Goal: Information Seeking & Learning: Learn about a topic

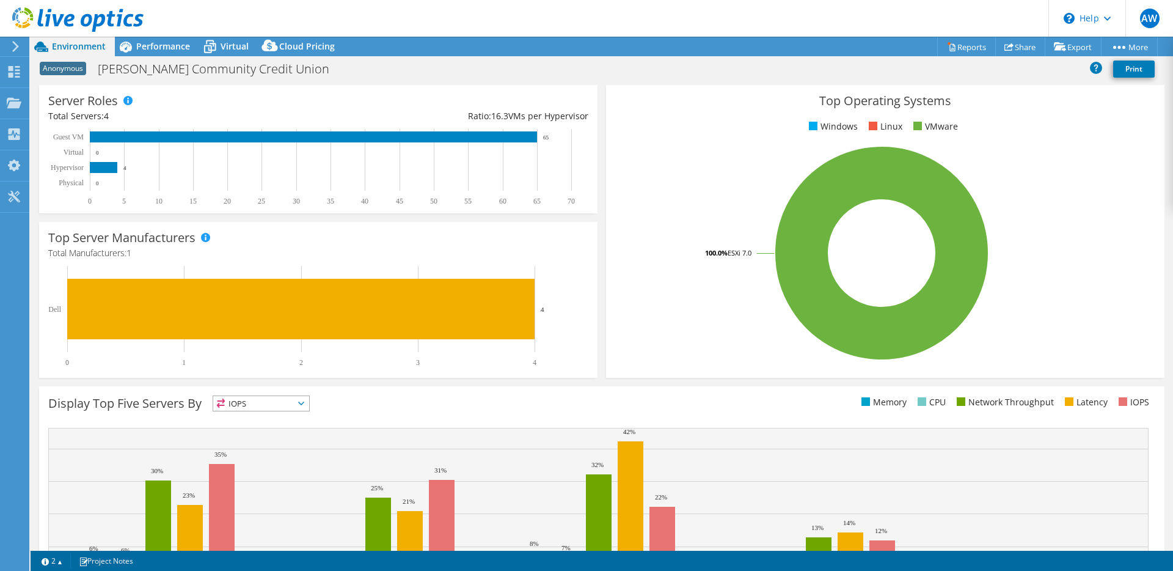
scroll to position [245, 0]
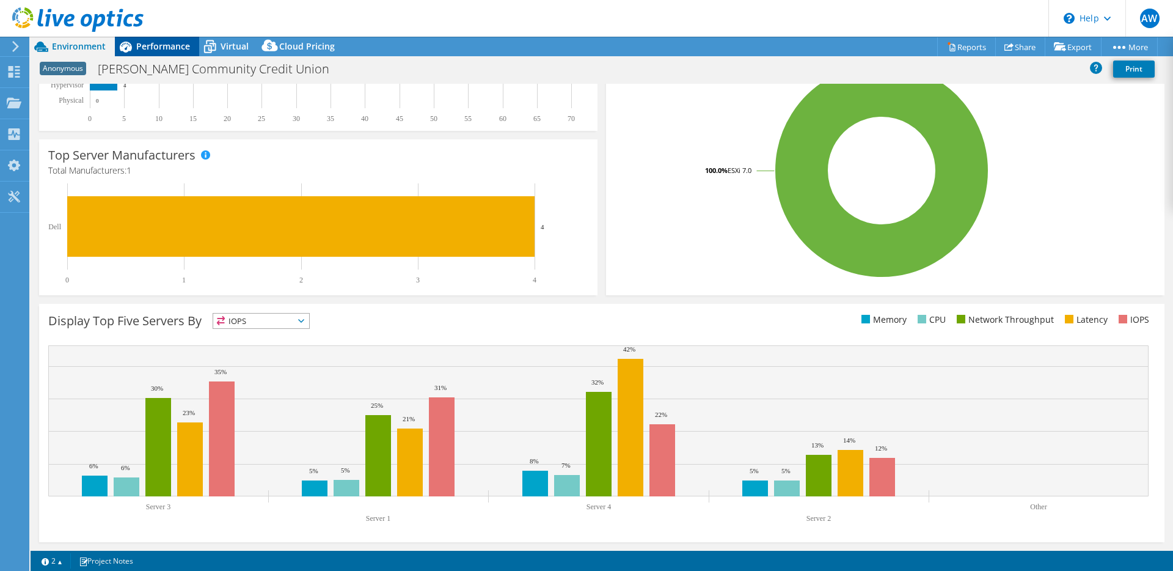
click at [161, 48] on span "Performance" at bounding box center [163, 46] width 54 height 12
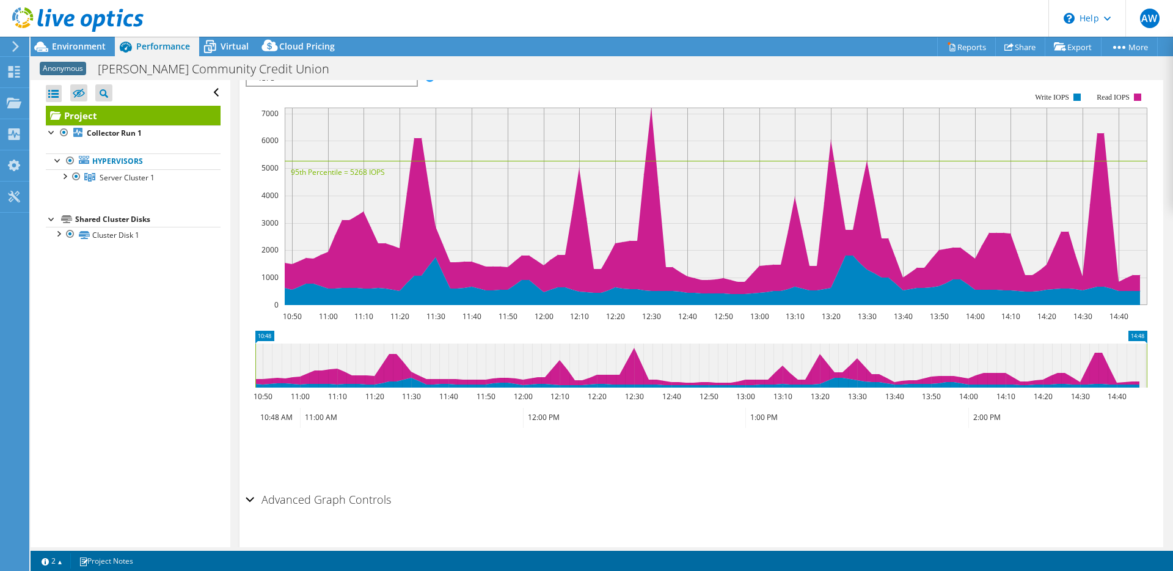
scroll to position [0, 0]
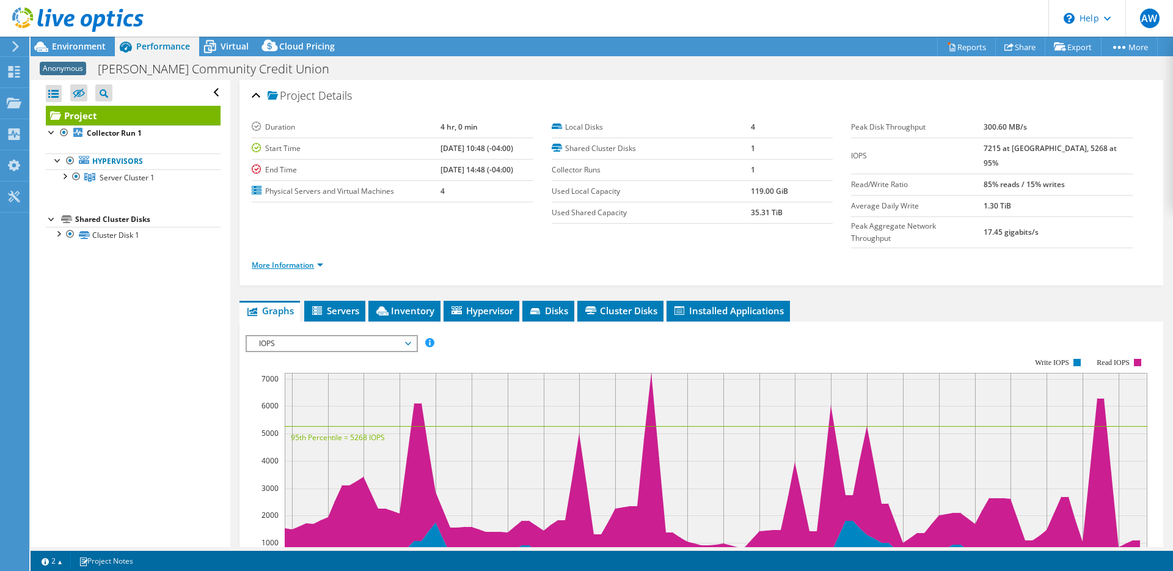
click at [277, 260] on link "More Information" at bounding box center [287, 265] width 71 height 10
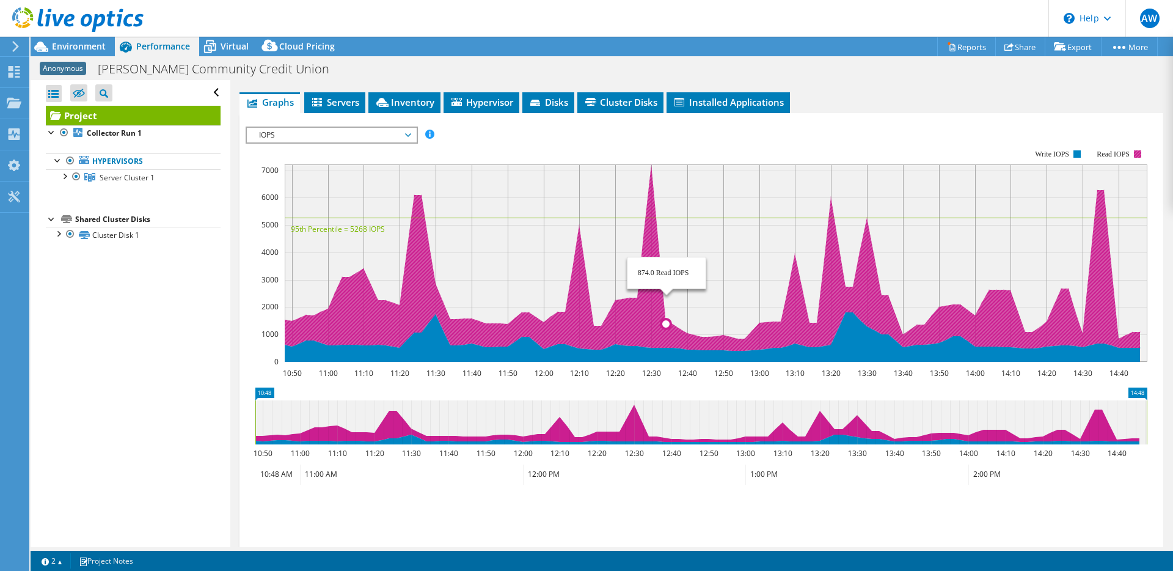
scroll to position [450, 0]
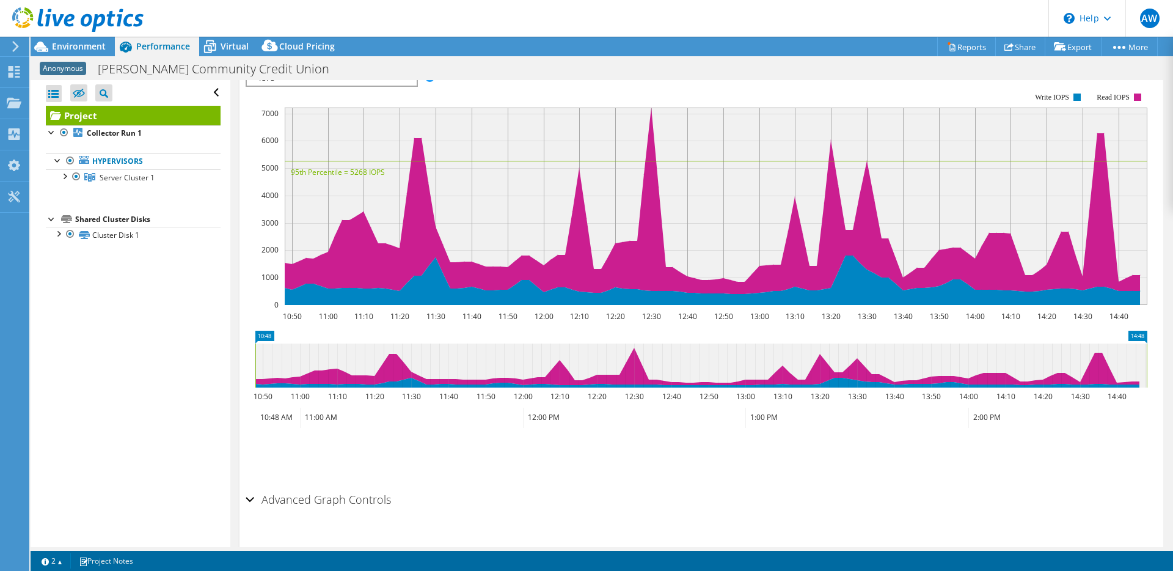
click at [298, 487] on h2 "Advanced Graph Controls" at bounding box center [318, 499] width 145 height 24
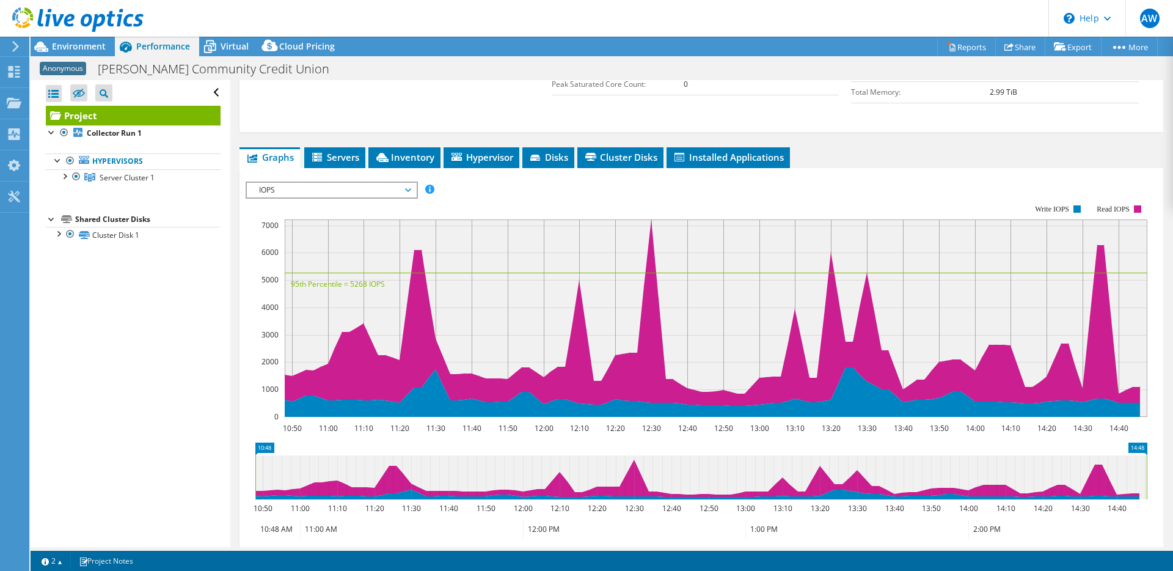
scroll to position [335, 0]
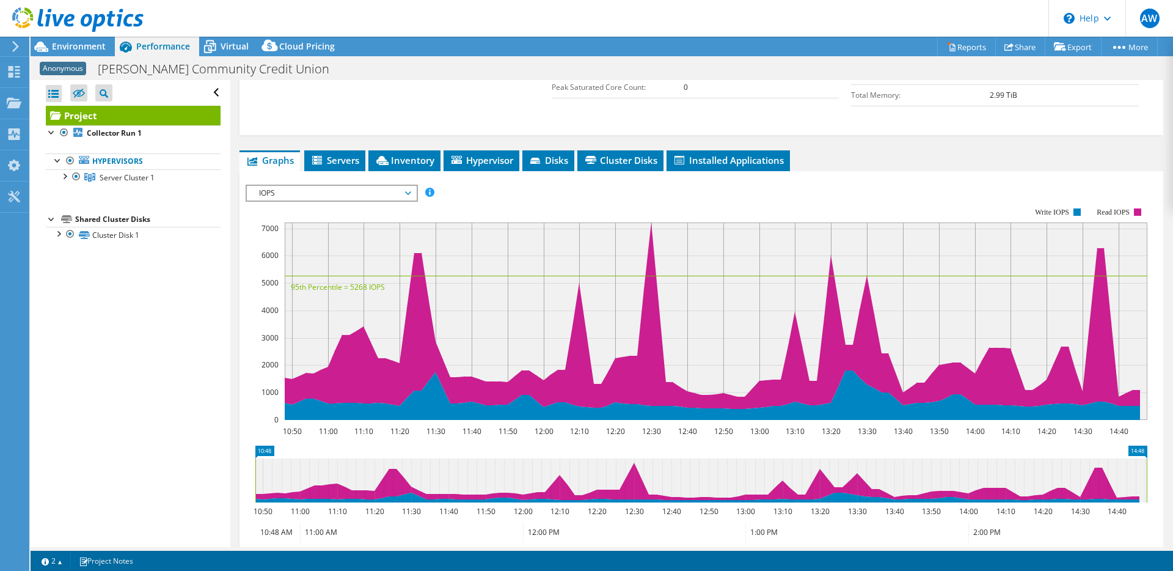
click at [340, 154] on span "Servers" at bounding box center [334, 160] width 49 height 12
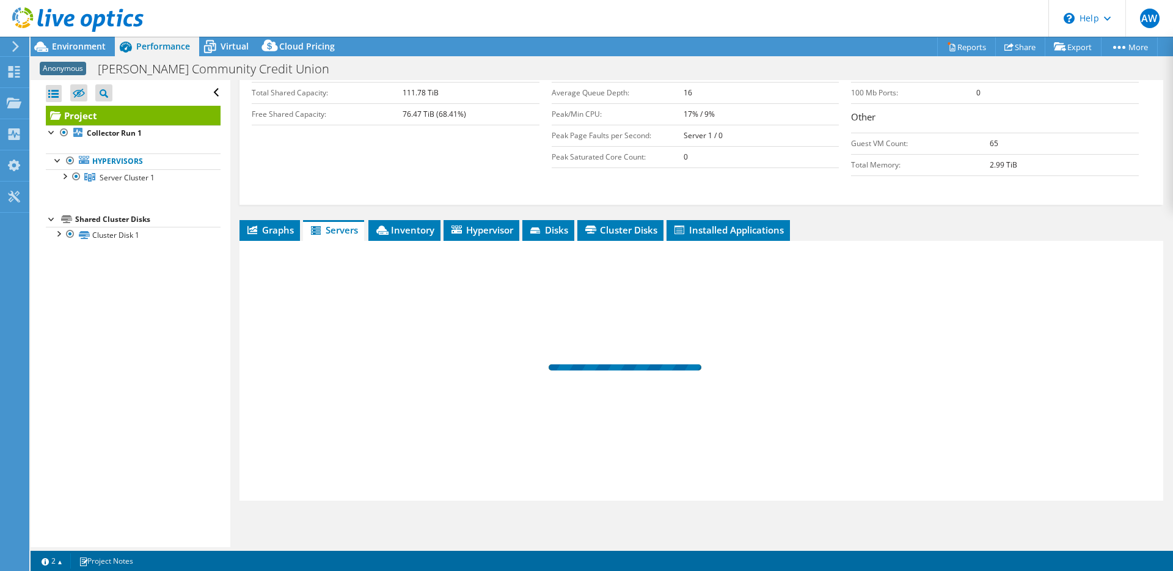
scroll to position [241, 0]
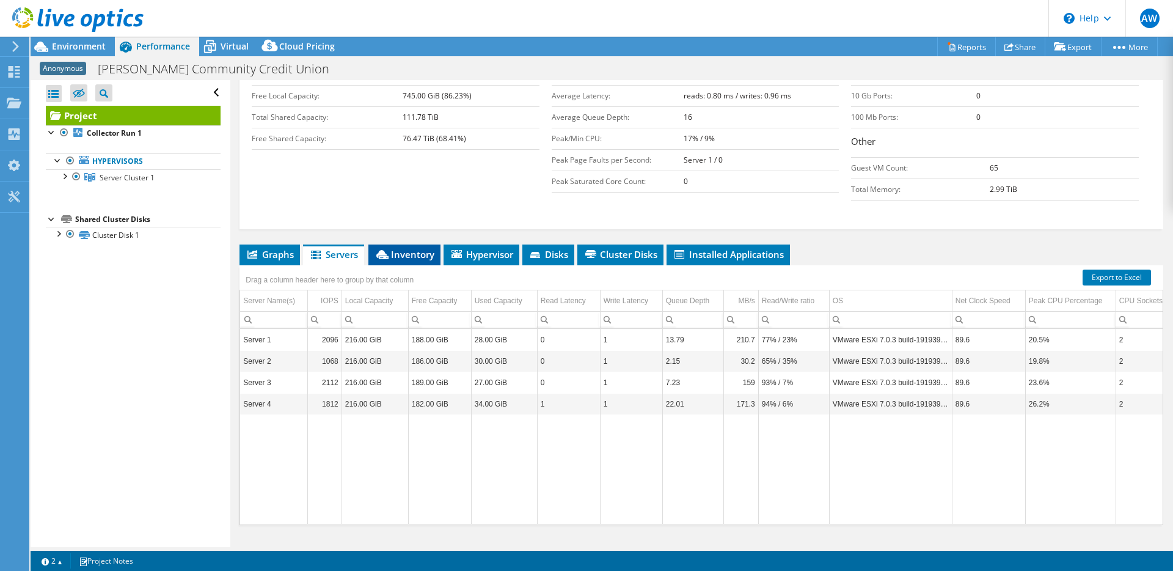
click at [400, 248] on span "Inventory" at bounding box center [405, 254] width 60 height 12
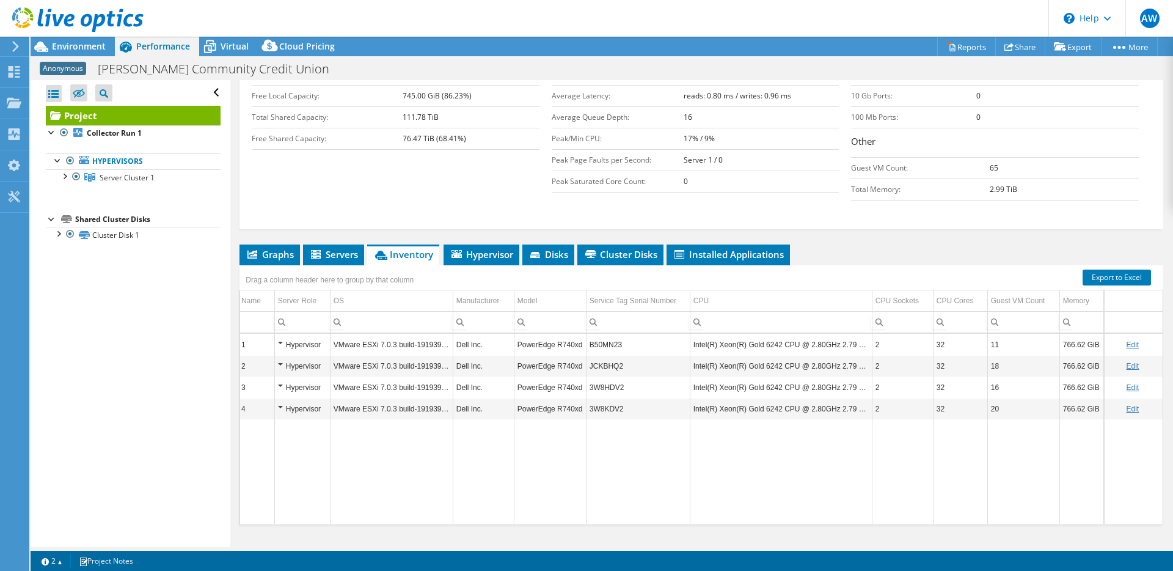
scroll to position [0, 0]
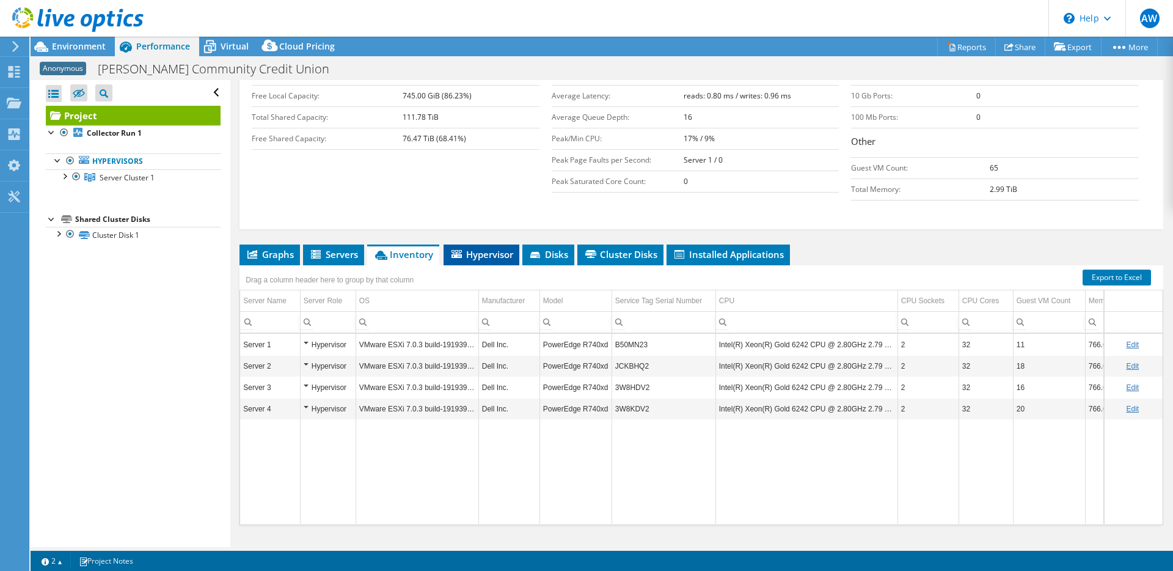
click at [482, 248] on span "Hypervisor" at bounding box center [482, 254] width 64 height 12
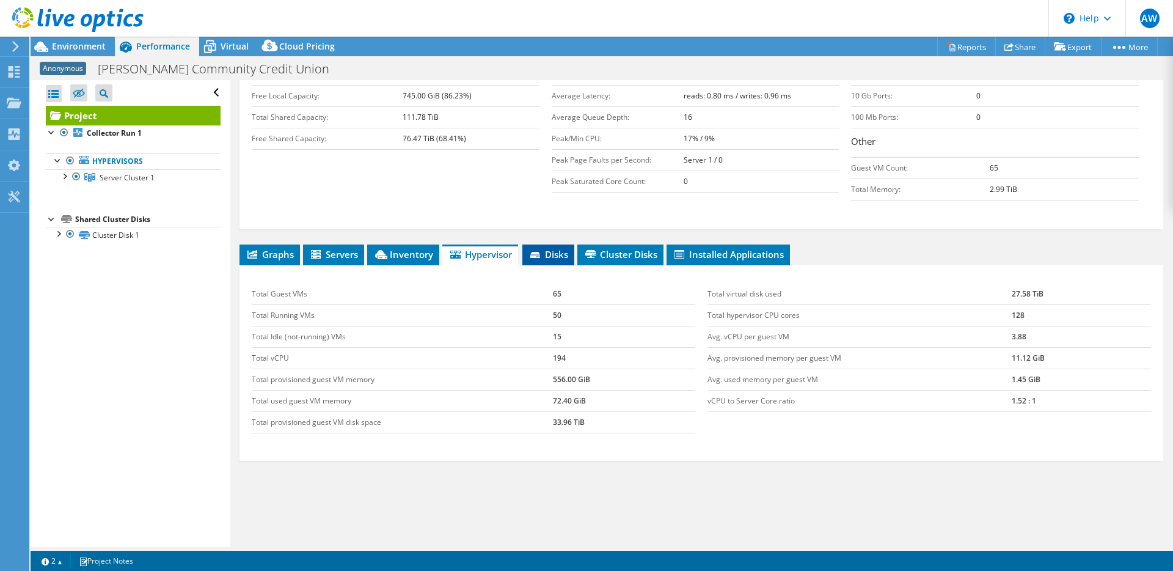
drag, startPoint x: 550, startPoint y: 226, endPoint x: 543, endPoint y: 227, distance: 6.7
click at [550, 248] on span "Disks" at bounding box center [549, 254] width 40 height 12
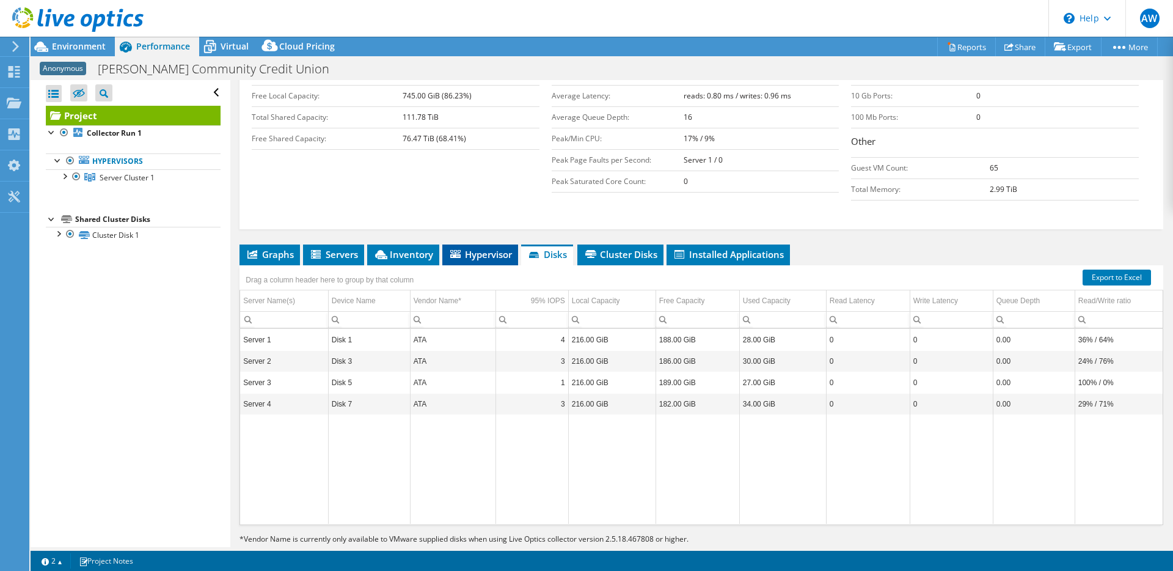
click at [489, 248] on span "Hypervisor" at bounding box center [480, 254] width 64 height 12
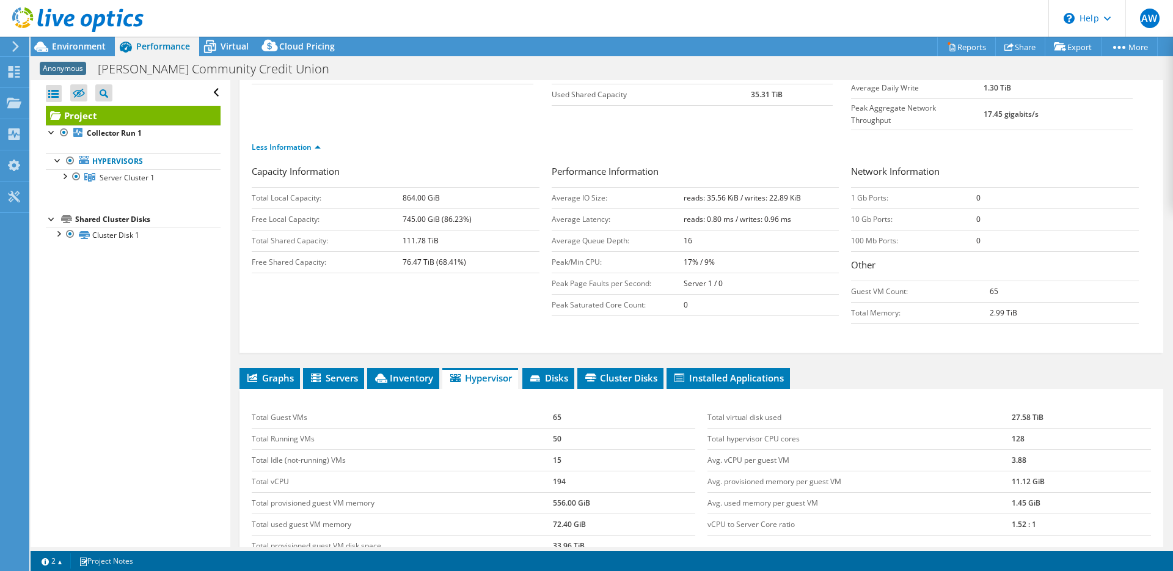
scroll to position [115, 0]
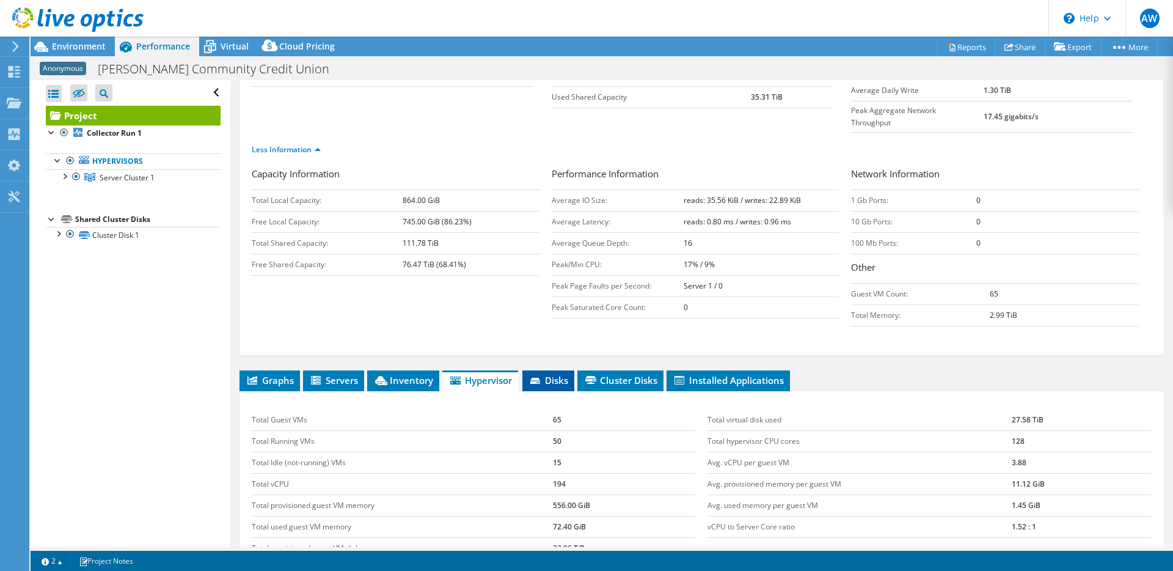
click at [554, 374] on span "Disks" at bounding box center [549, 380] width 40 height 12
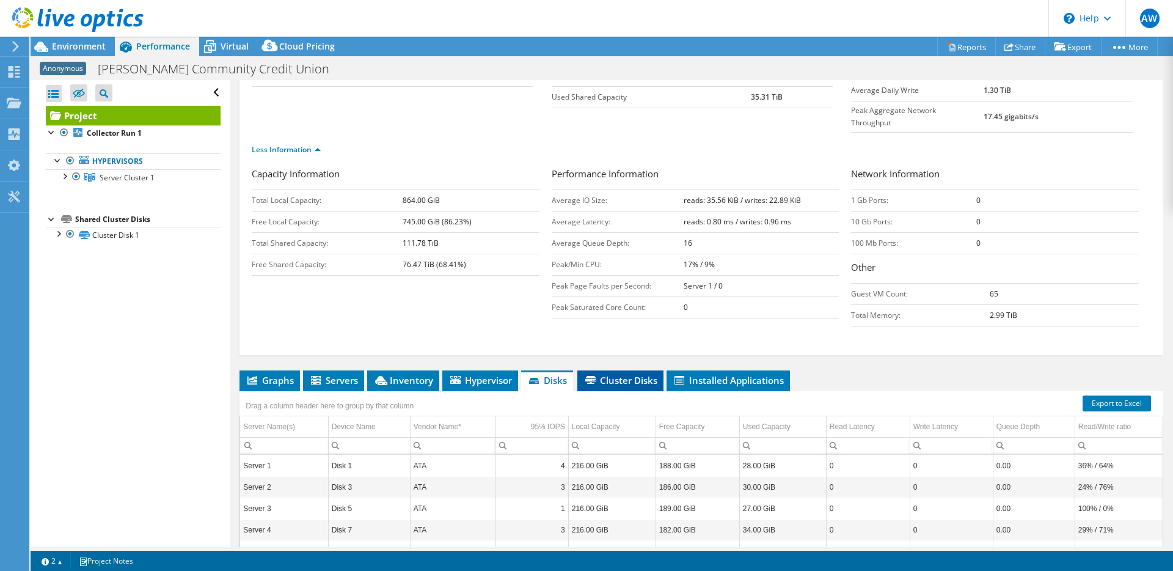
click at [625, 374] on span "Cluster Disks" at bounding box center [621, 380] width 74 height 12
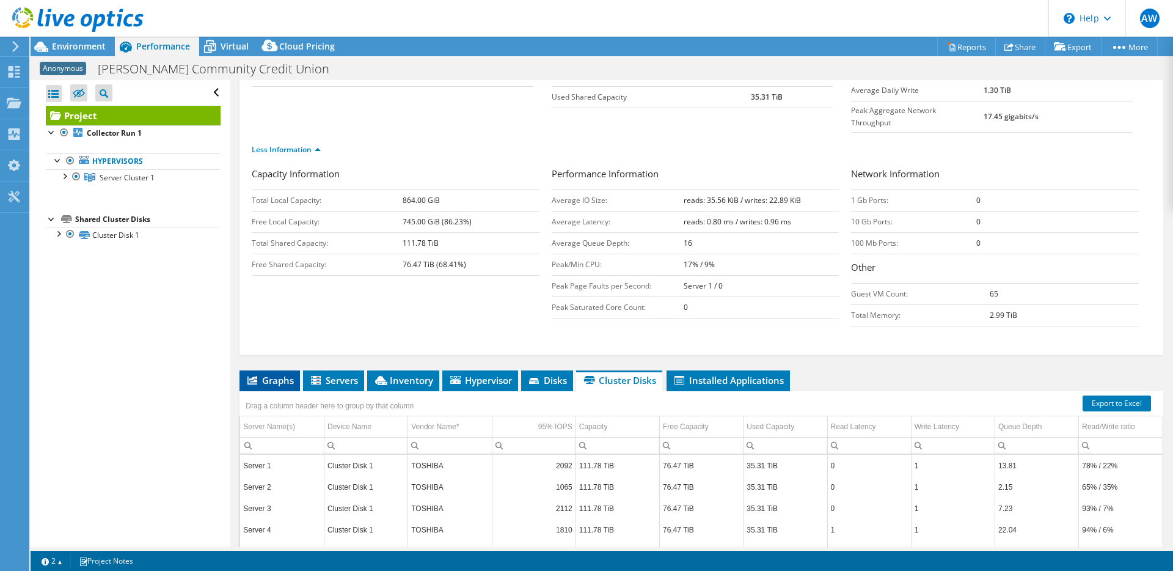
click at [276, 374] on span "Graphs" at bounding box center [270, 380] width 48 height 12
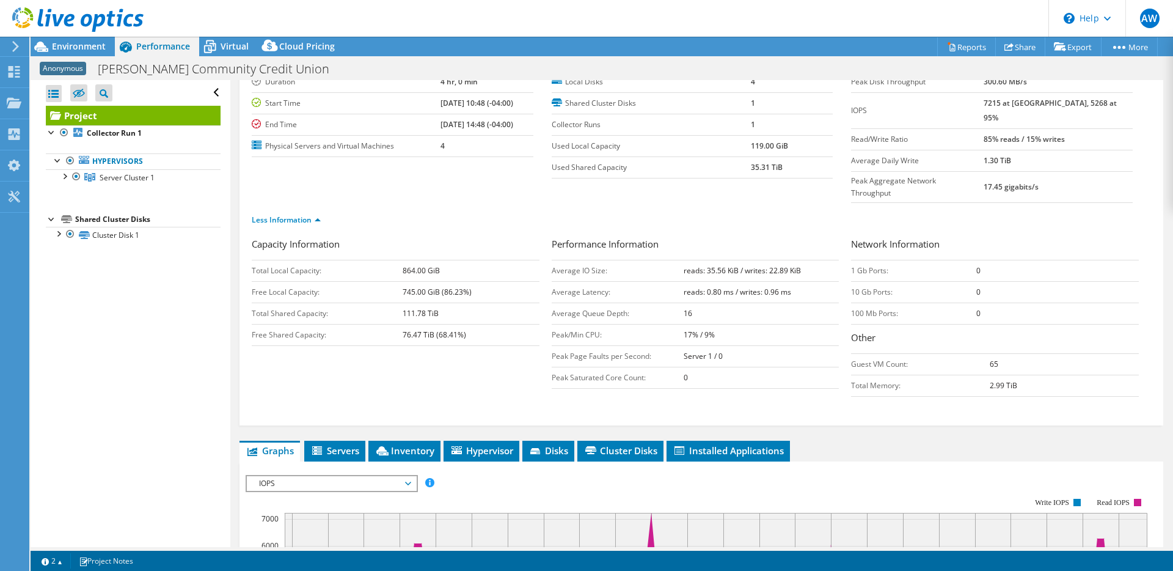
scroll to position [0, 0]
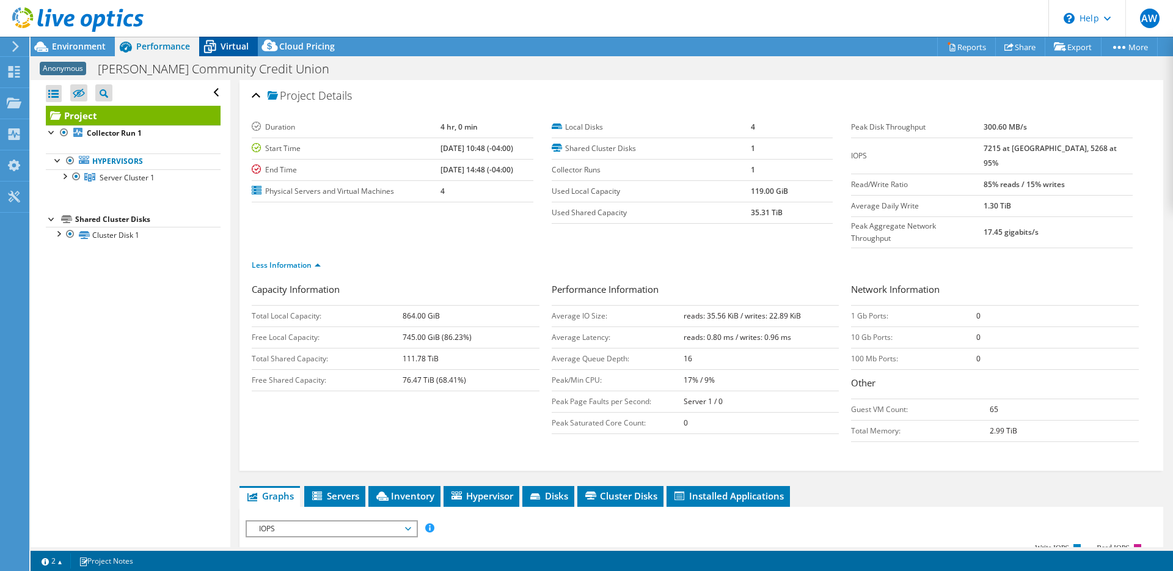
click at [232, 45] on span "Virtual" at bounding box center [235, 46] width 28 height 12
